Goal: Information Seeking & Learning: Learn about a topic

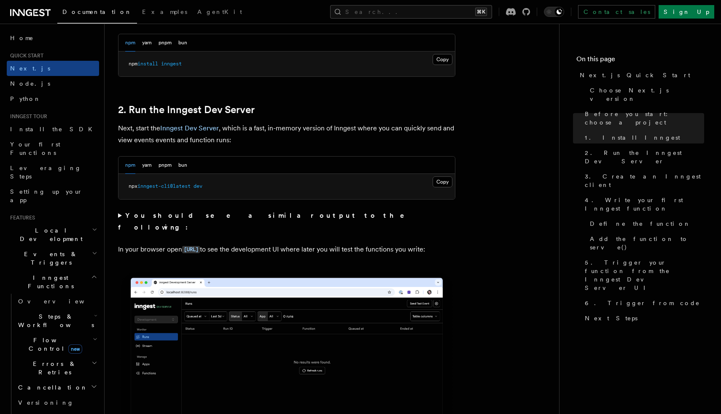
click at [94, 312] on icon "button" at bounding box center [95, 315] width 3 height 7
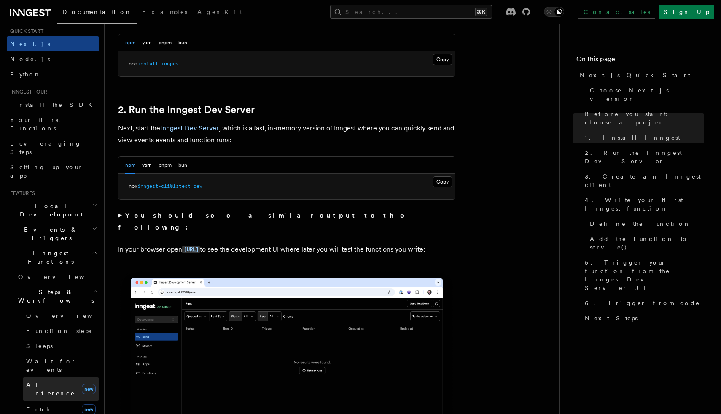
click at [61, 377] on link "AI Inference new" at bounding box center [61, 389] width 76 height 24
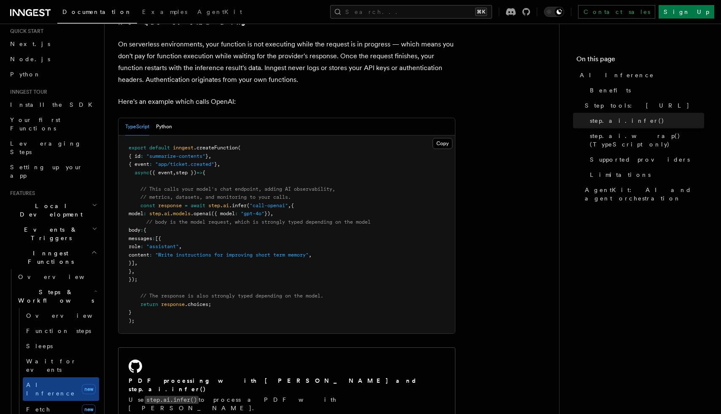
scroll to position [415, 0]
click at [447, 137] on button "Copy Copied" at bounding box center [443, 142] width 20 height 11
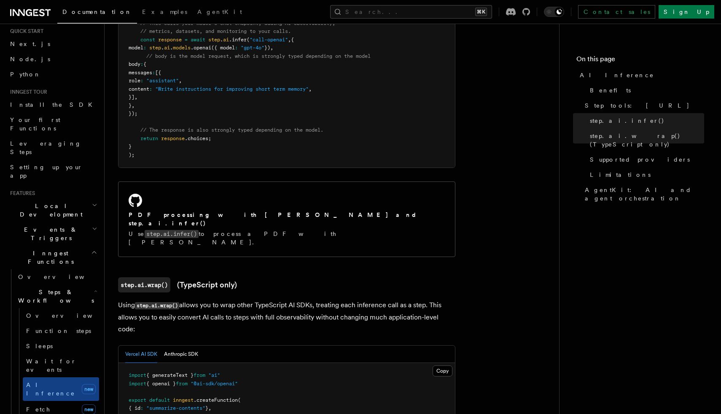
scroll to position [587, 0]
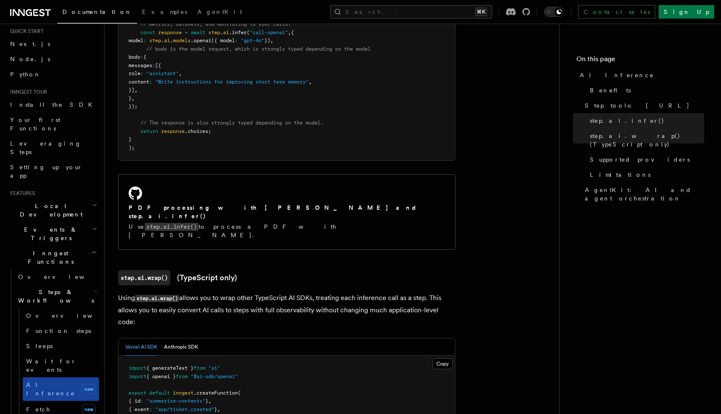
click at [49, 381] on span "AI Inference" at bounding box center [50, 388] width 49 height 15
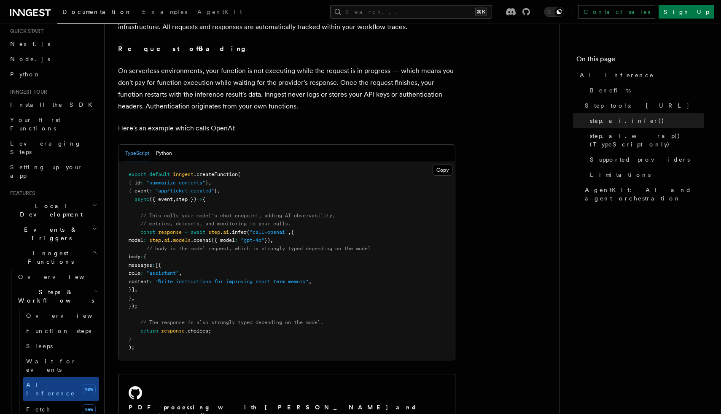
scroll to position [389, 0]
drag, startPoint x: 141, startPoint y: 224, endPoint x: 158, endPoint y: 293, distance: 71.2
click at [158, 293] on pre "export default inngest .createFunction ( { id : "summarize-contents" } , { even…" at bounding box center [286, 260] width 336 height 198
copy code "const response = await step . ai .infer ( "call-openai" , { model : step . ai .…"
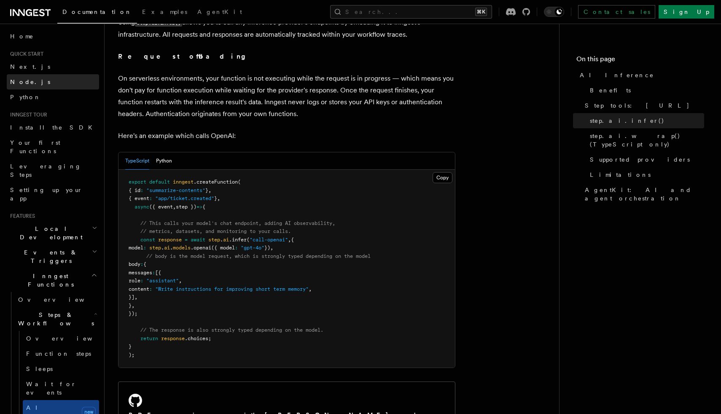
scroll to position [0, 0]
click at [35, 273] on span "Inngest Functions" at bounding box center [49, 281] width 84 height 17
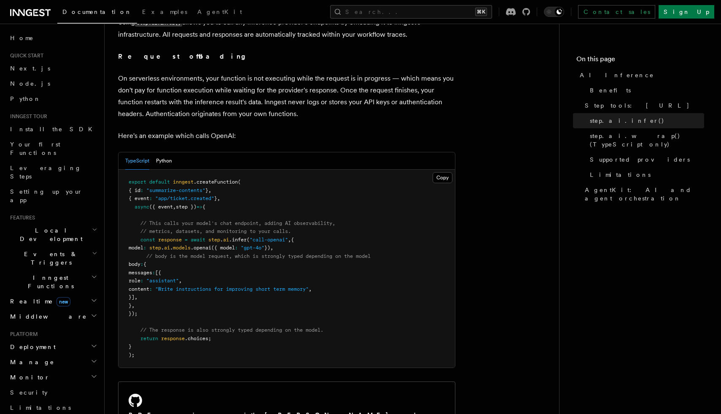
click at [35, 273] on span "Inngest Functions" at bounding box center [49, 281] width 84 height 17
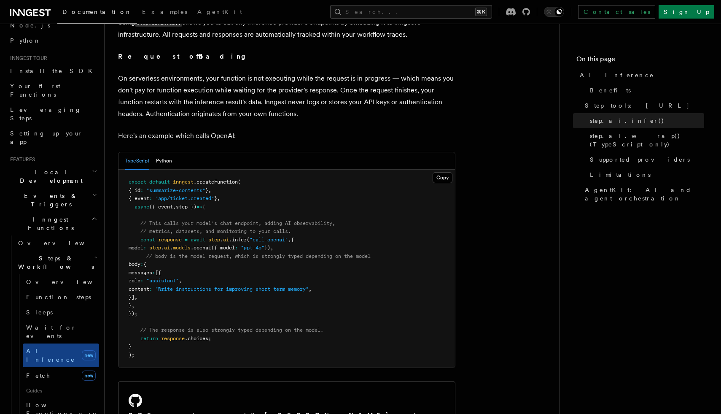
scroll to position [61, 0]
click at [94, 251] on icon "button" at bounding box center [95, 254] width 3 height 7
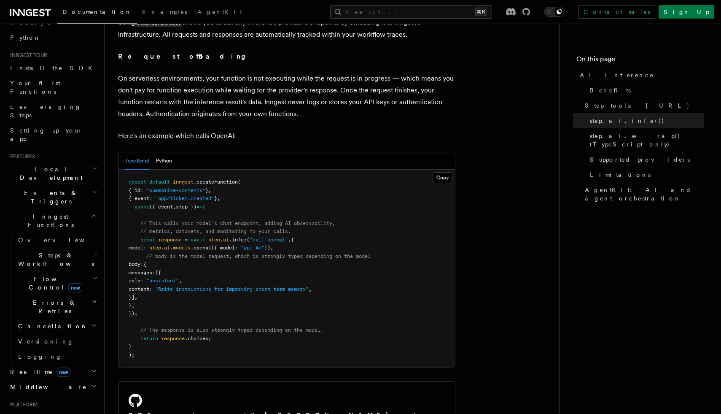
click at [94, 274] on icon "button" at bounding box center [95, 277] width 5 height 7
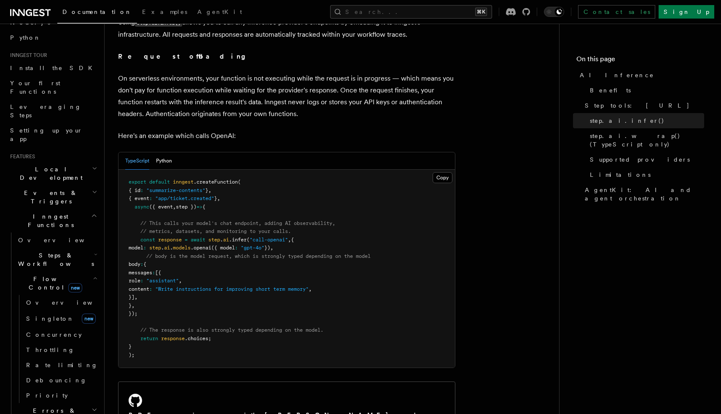
click at [94, 274] on icon "button" at bounding box center [95, 277] width 5 height 7
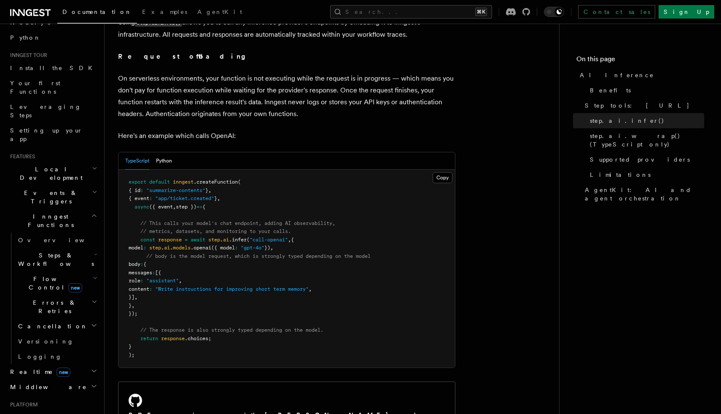
click at [93, 298] on icon "button" at bounding box center [94, 301] width 6 height 7
click at [93, 322] on icon "button" at bounding box center [94, 325] width 7 height 7
click at [96, 251] on icon "button" at bounding box center [95, 254] width 3 height 7
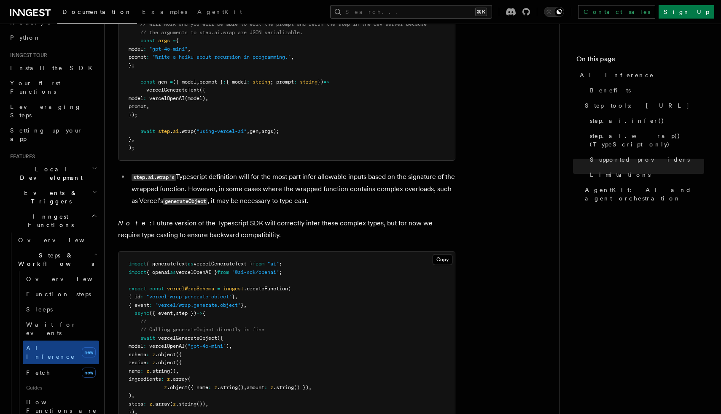
scroll to position [1863, 0]
